Goal: Task Accomplishment & Management: Manage account settings

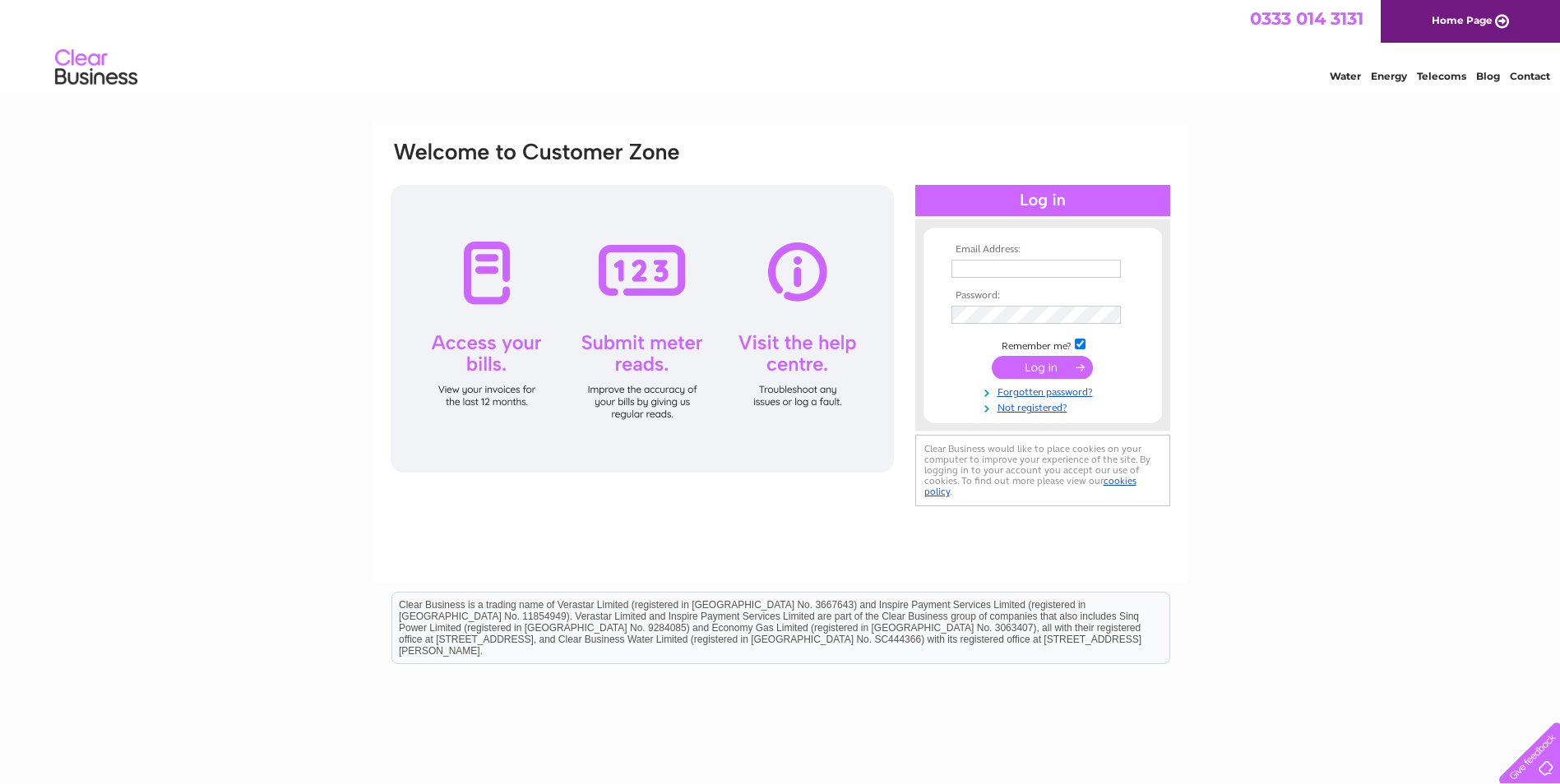
type input "accounts@ballintaggart.com"
click at [1046, 367] on input "submit" at bounding box center [1043, 367] width 101 height 23
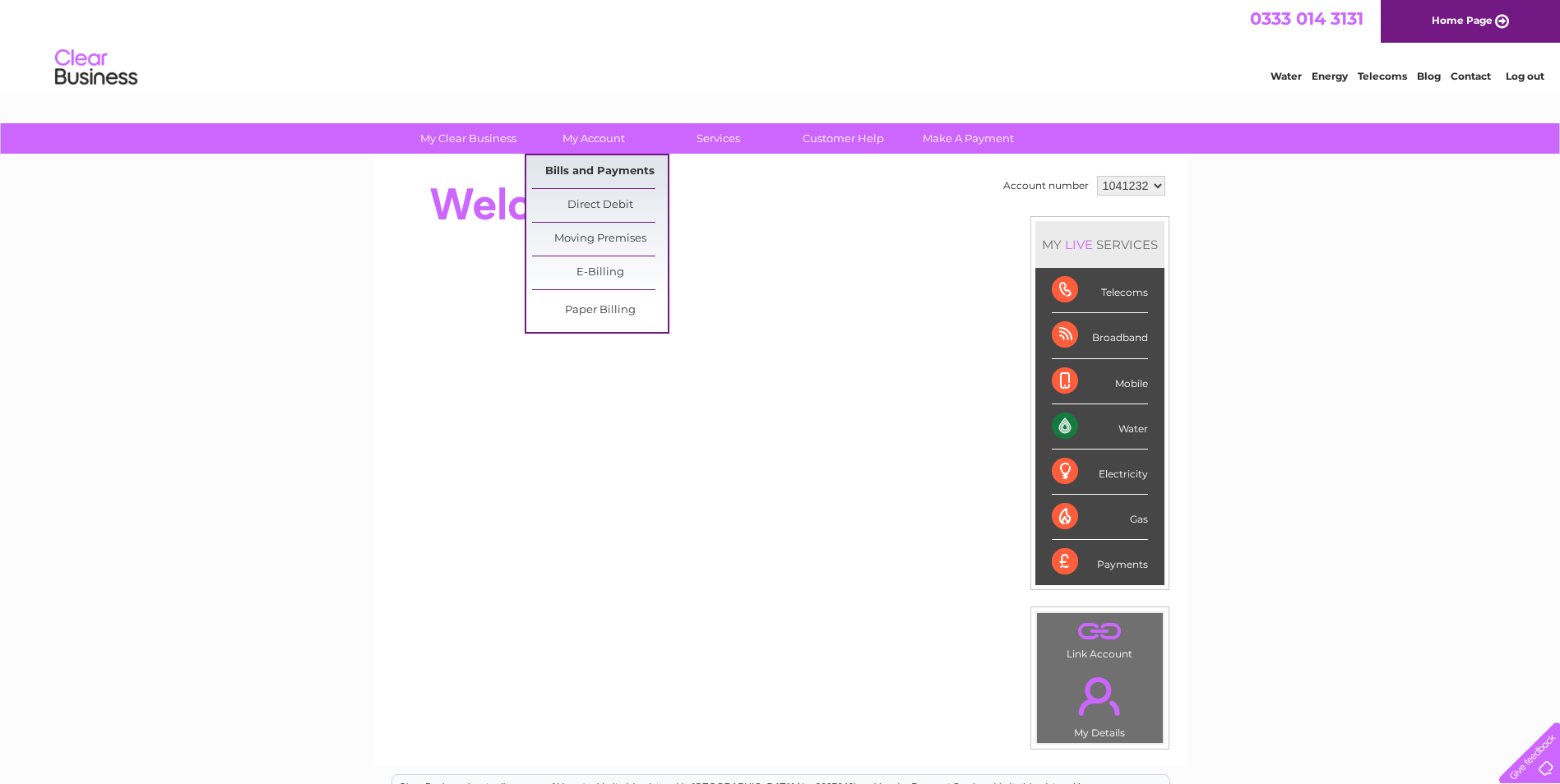
click at [608, 168] on link "Bills and Payments" at bounding box center [600, 171] width 136 height 33
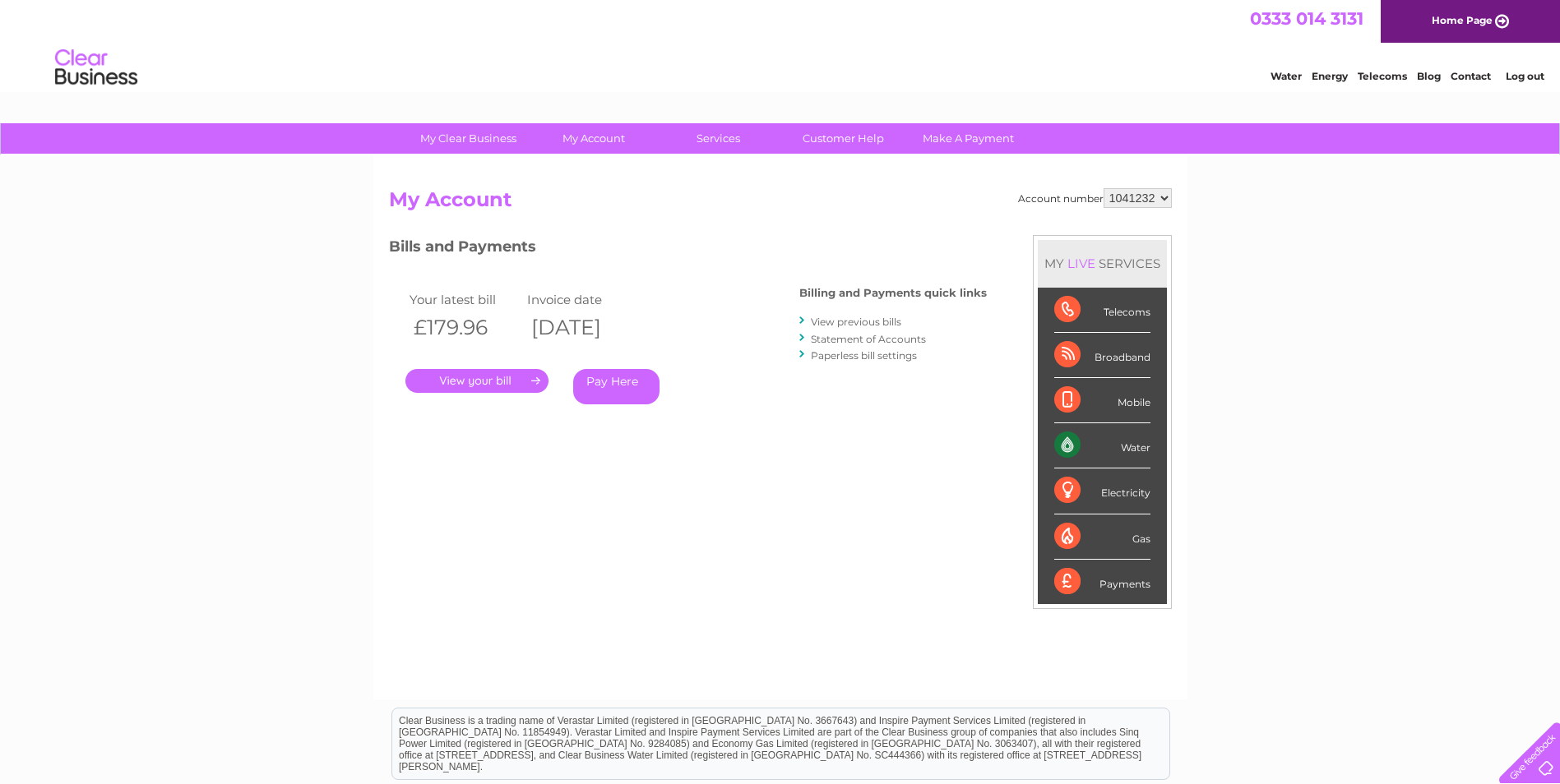
click at [497, 380] on link "." at bounding box center [477, 380] width 143 height 23
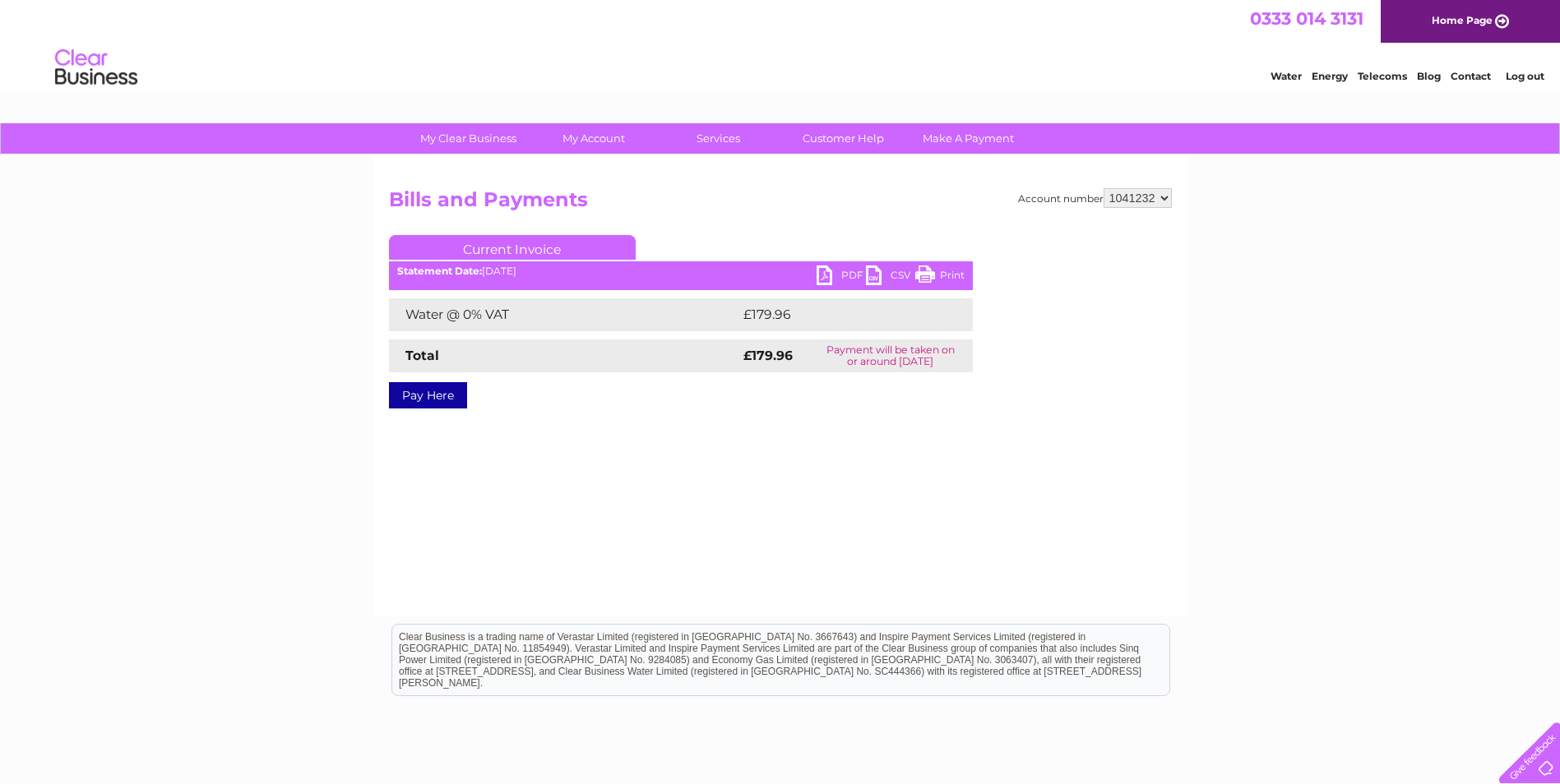
click at [821, 279] on link "PDF" at bounding box center [841, 277] width 50 height 23
